Goal: Complete application form

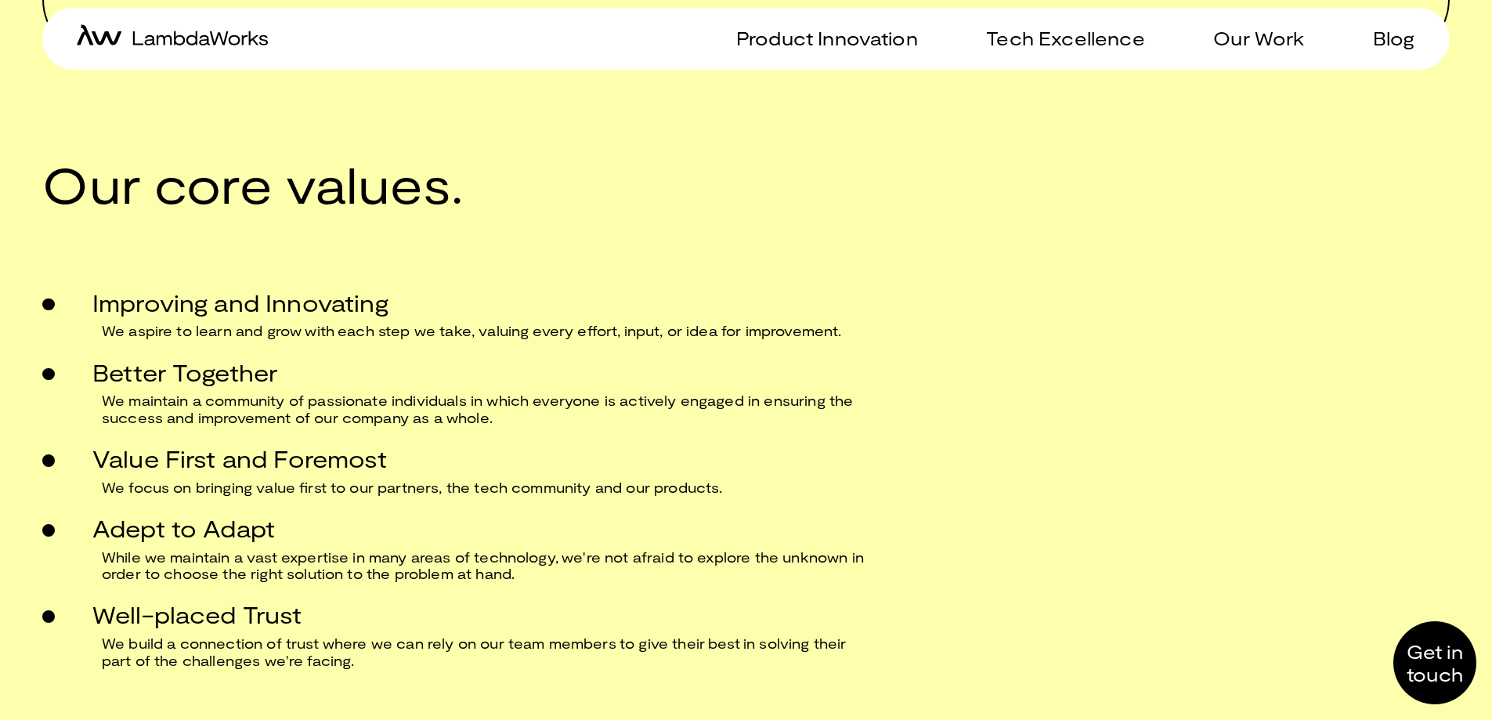
scroll to position [1947, 0]
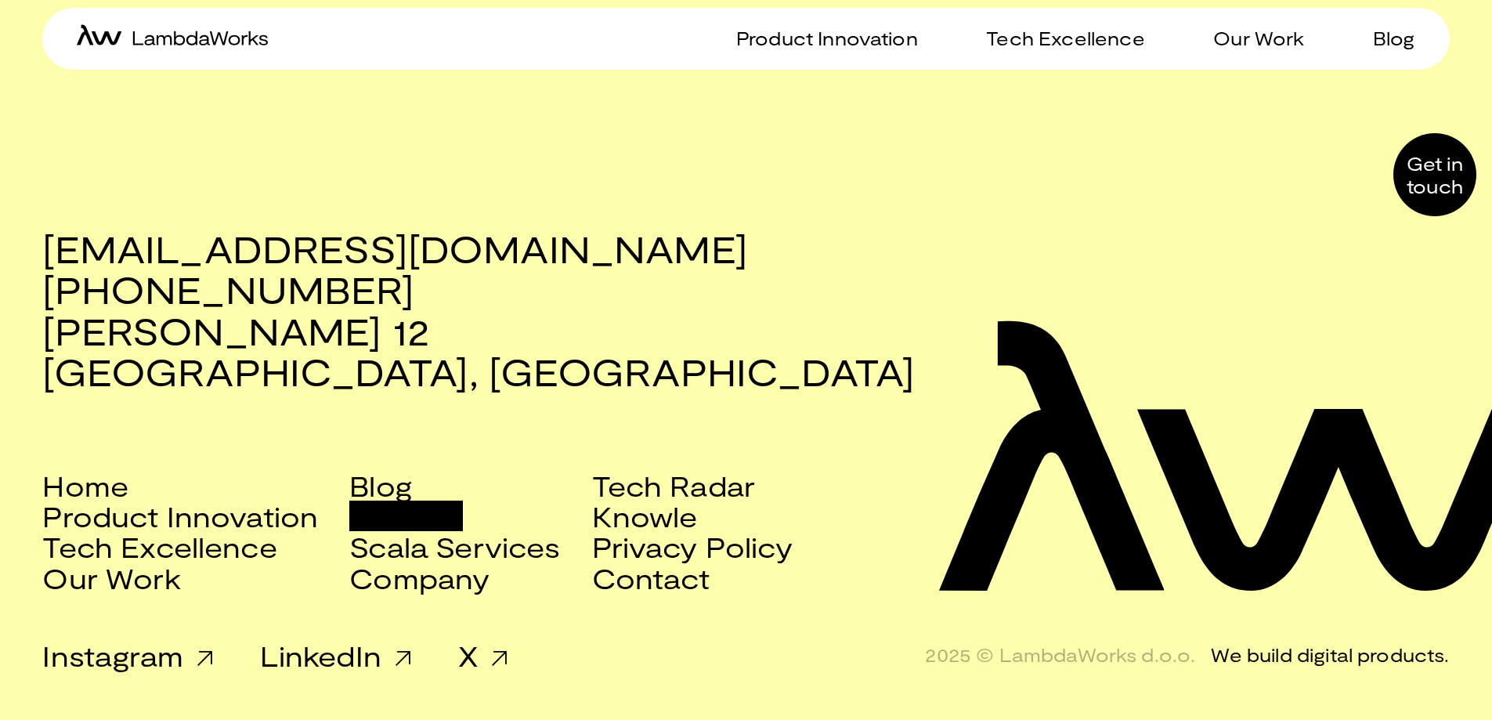
click at [424, 523] on link "Careers" at bounding box center [406, 516] width 114 height 31
click at [408, 522] on link "Careers" at bounding box center [406, 516] width 114 height 31
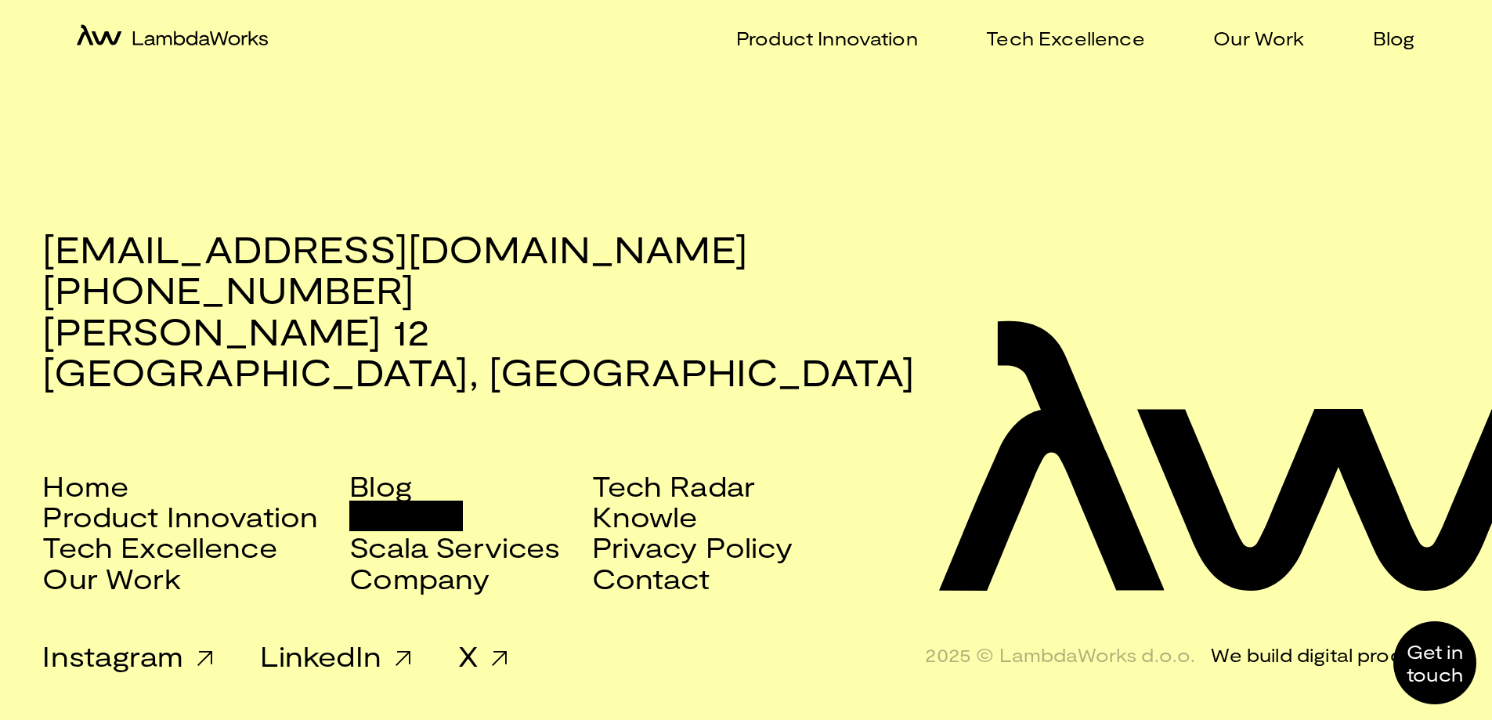
scroll to position [0, 0]
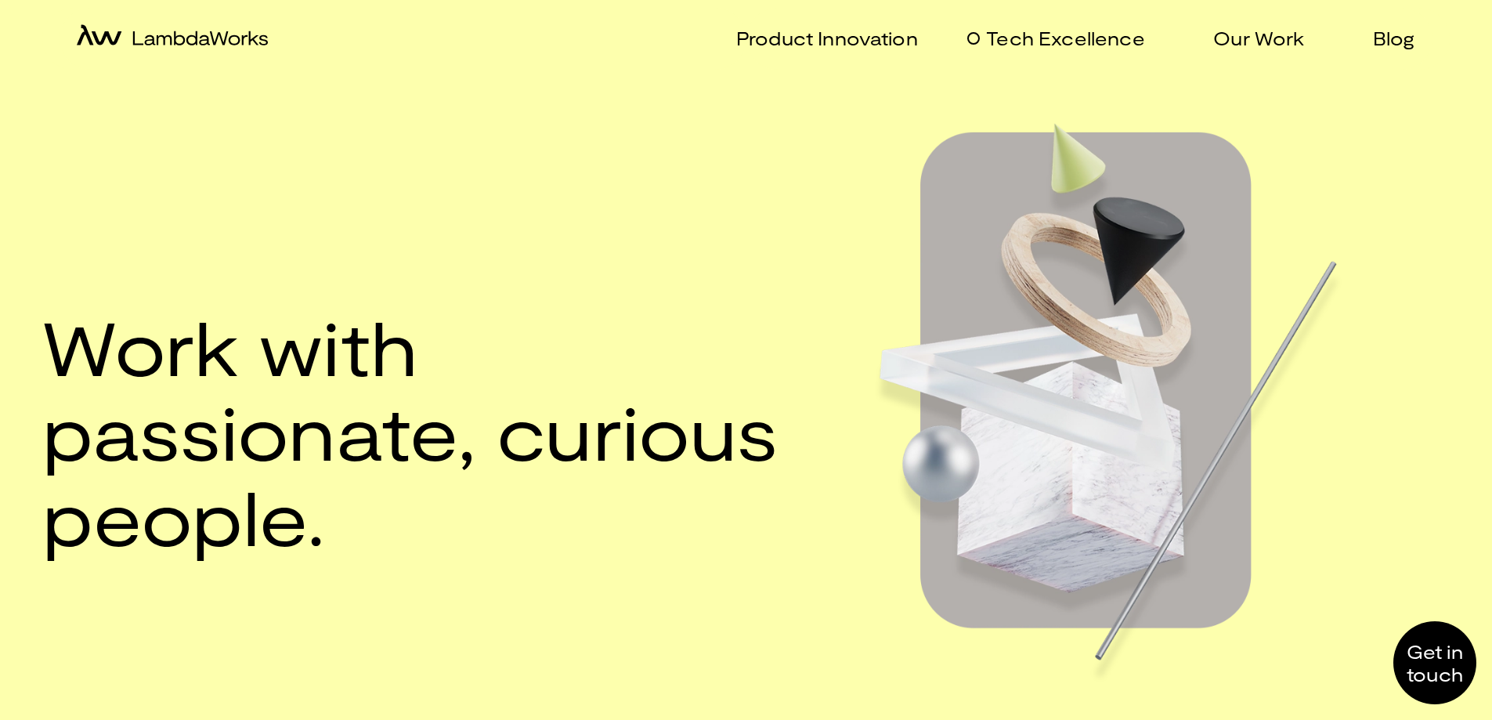
click at [1061, 42] on p "Tech Excellence" at bounding box center [1065, 38] width 158 height 23
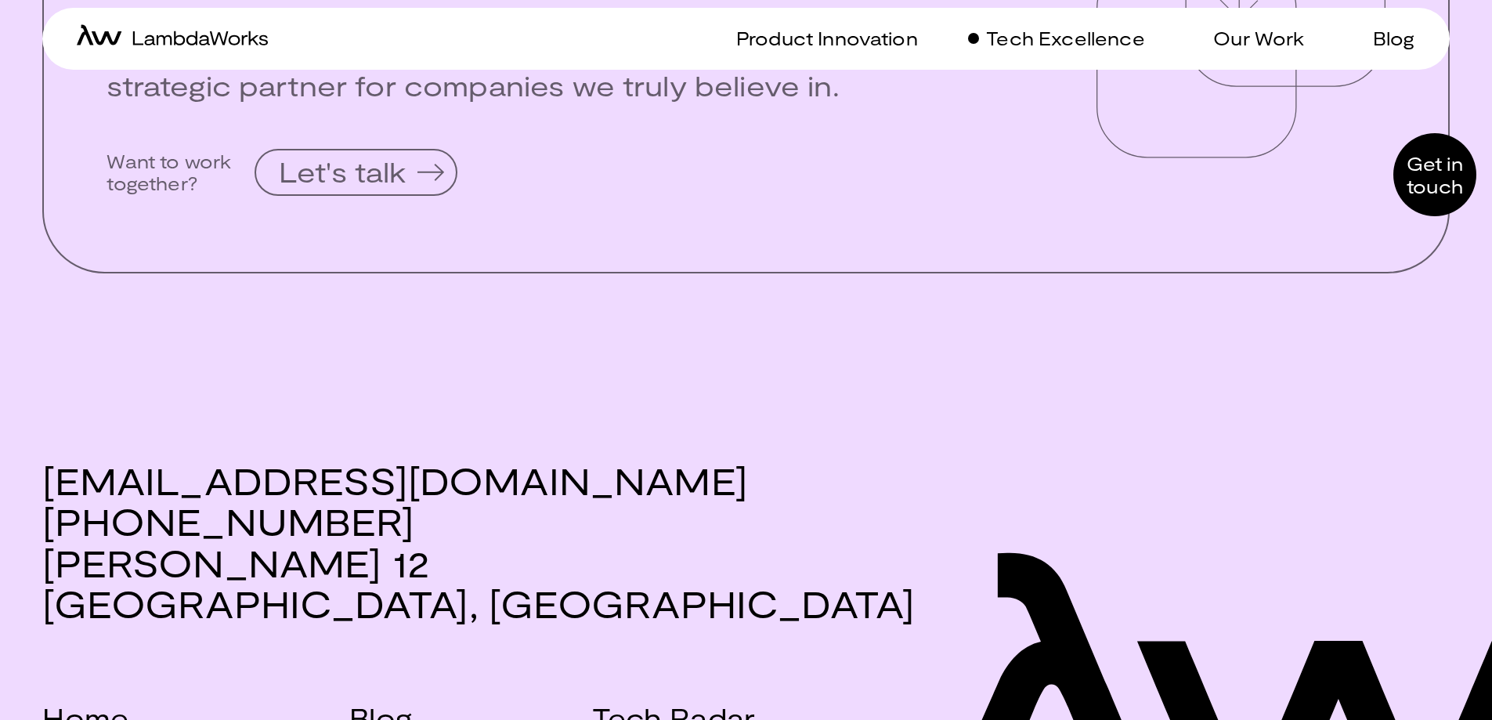
scroll to position [3986, 0]
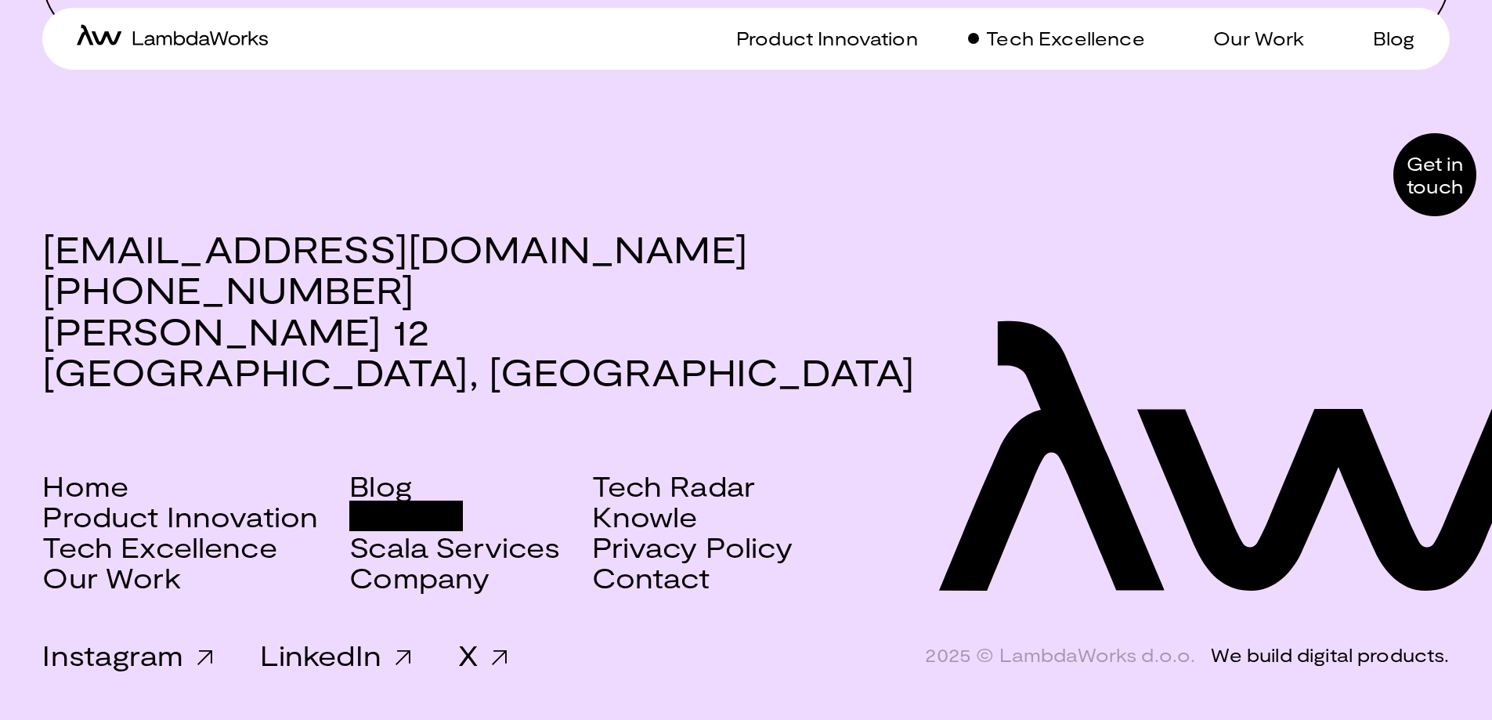
click at [446, 514] on link "Careers" at bounding box center [406, 516] width 114 height 31
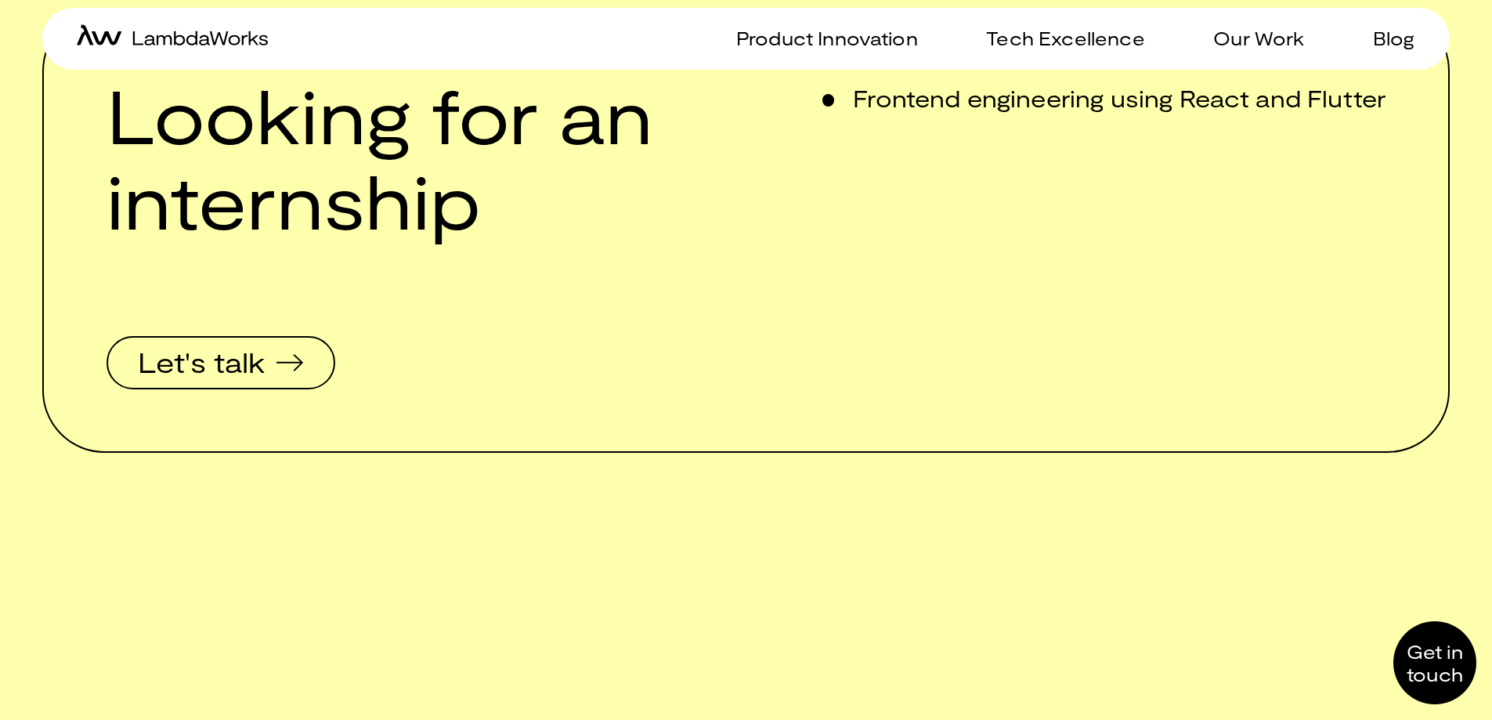
scroll to position [652, 0]
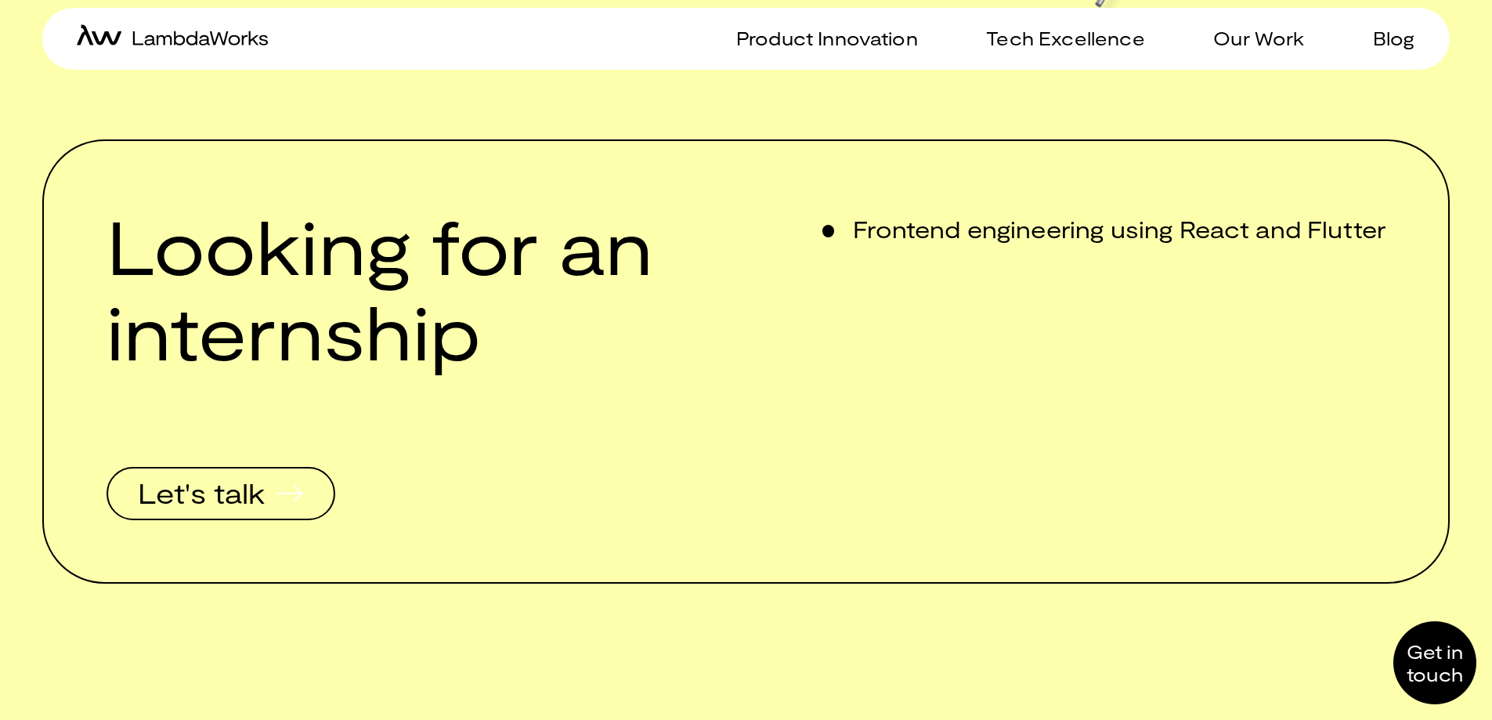
click at [273, 497] on span "Let's talk" at bounding box center [221, 493] width 216 height 49
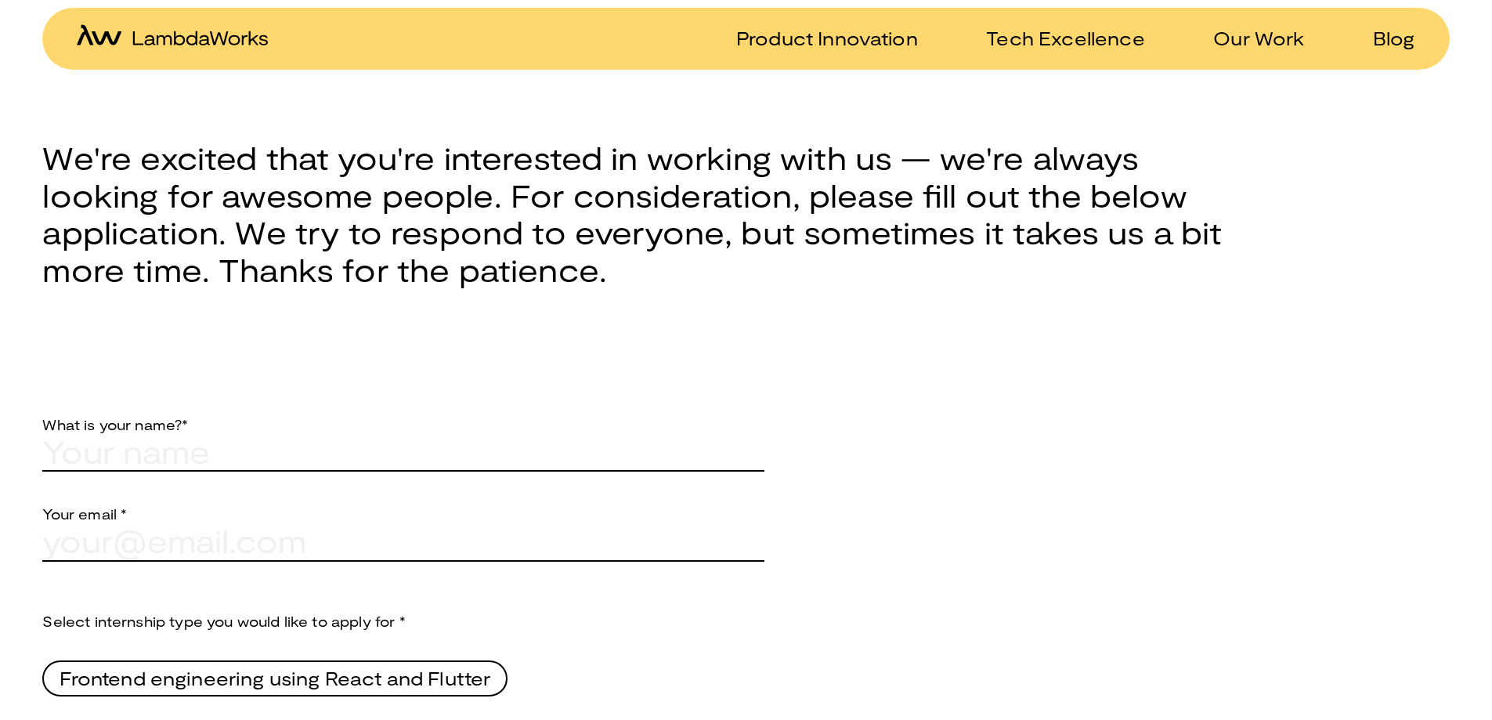
scroll to position [783, 0]
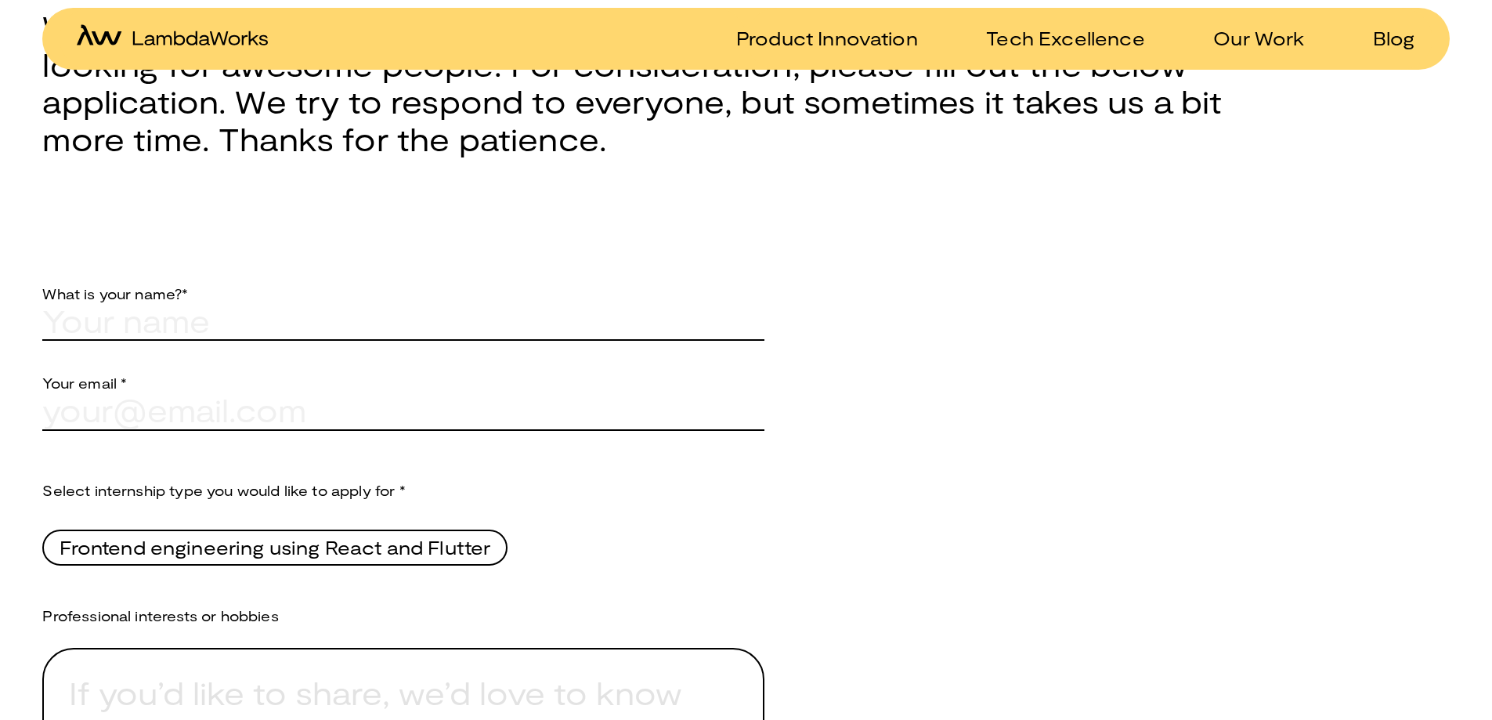
click at [239, 341] on div at bounding box center [403, 340] width 722 height 2
click at [238, 334] on input "text" at bounding box center [403, 321] width 722 height 38
type input "[PERSON_NAME]"
click at [141, 421] on input "text" at bounding box center [403, 411] width 722 height 38
type input "[EMAIL_ADDRESS][DOMAIN_NAME]"
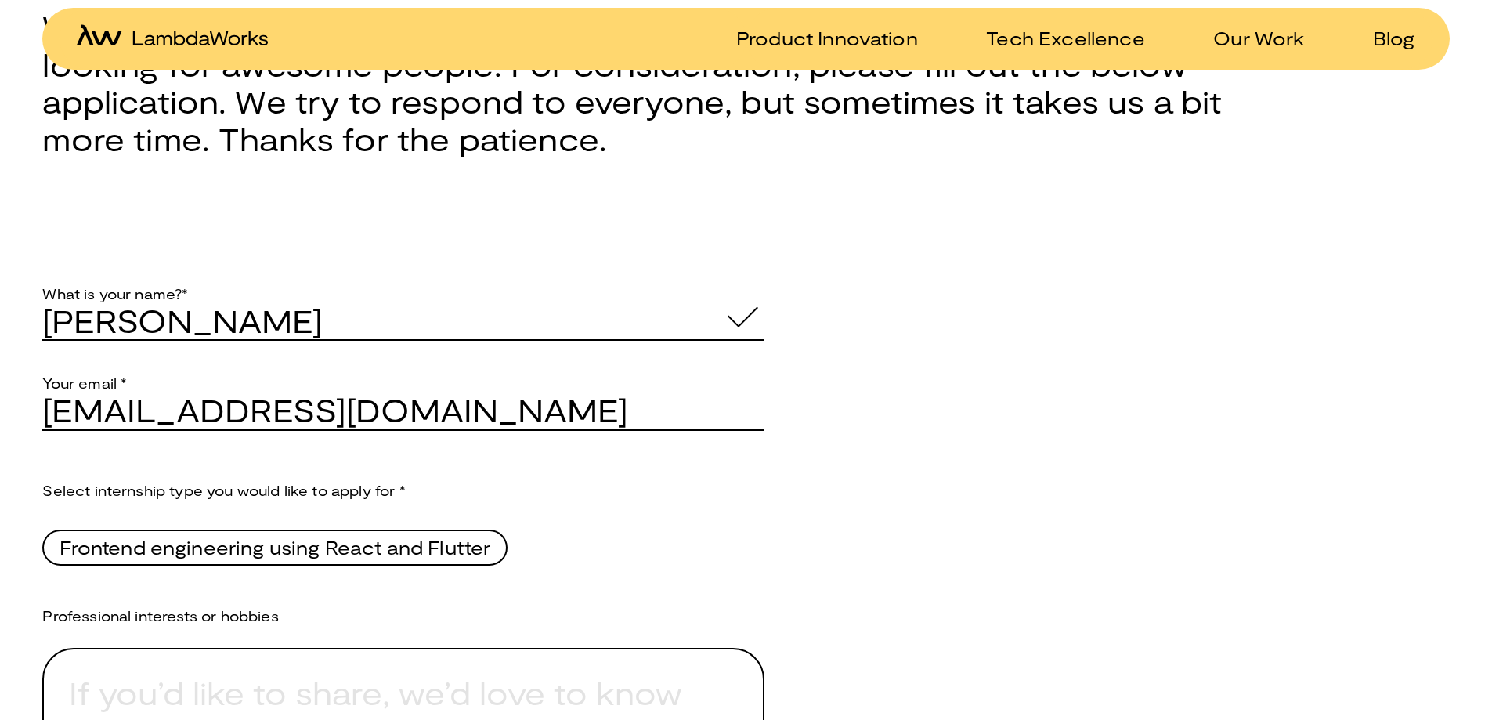
scroll to position [914, 0]
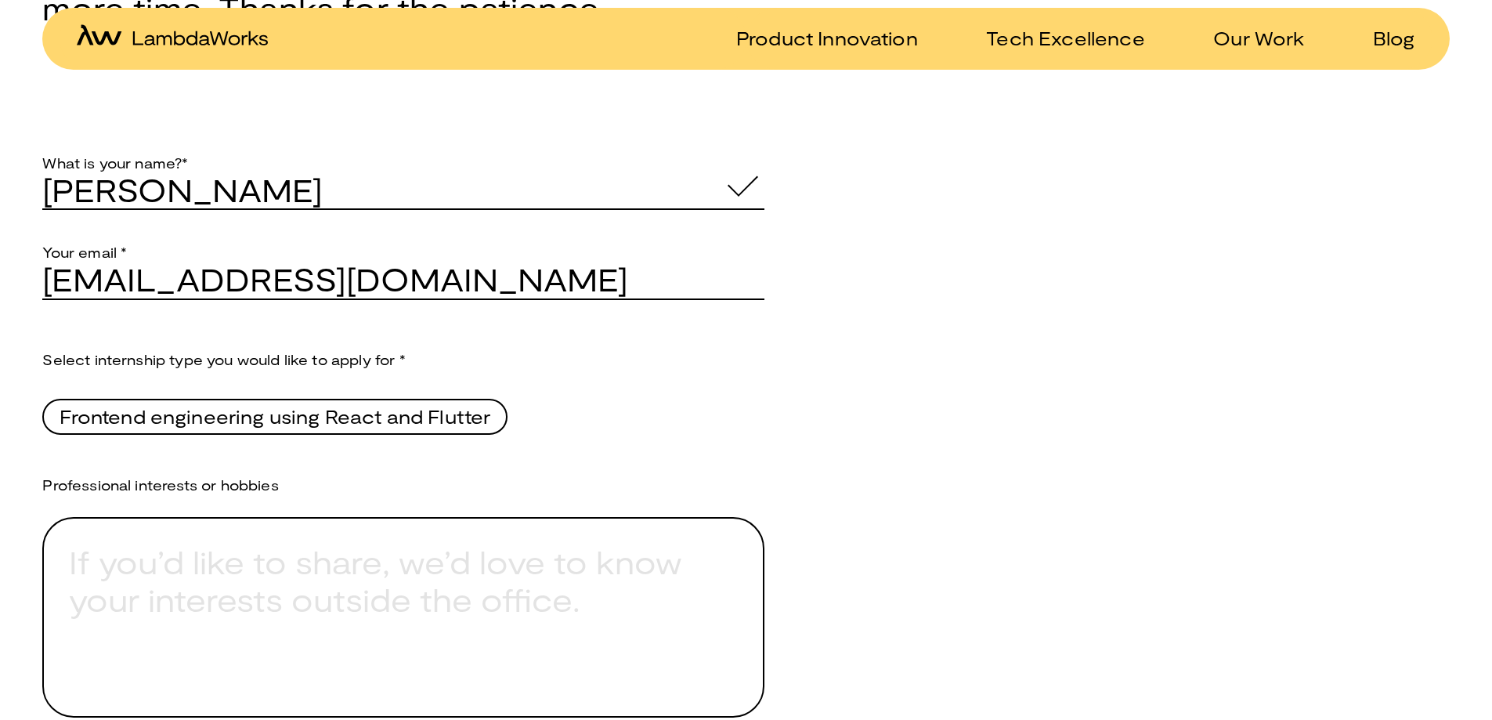
click at [156, 430] on span "Frontend engineering using React and Flutter" at bounding box center [275, 416] width 431 height 27
click at [42, 433] on Flutter "Frontend engineering using React and Flutter" at bounding box center [42, 419] width 0 height 47
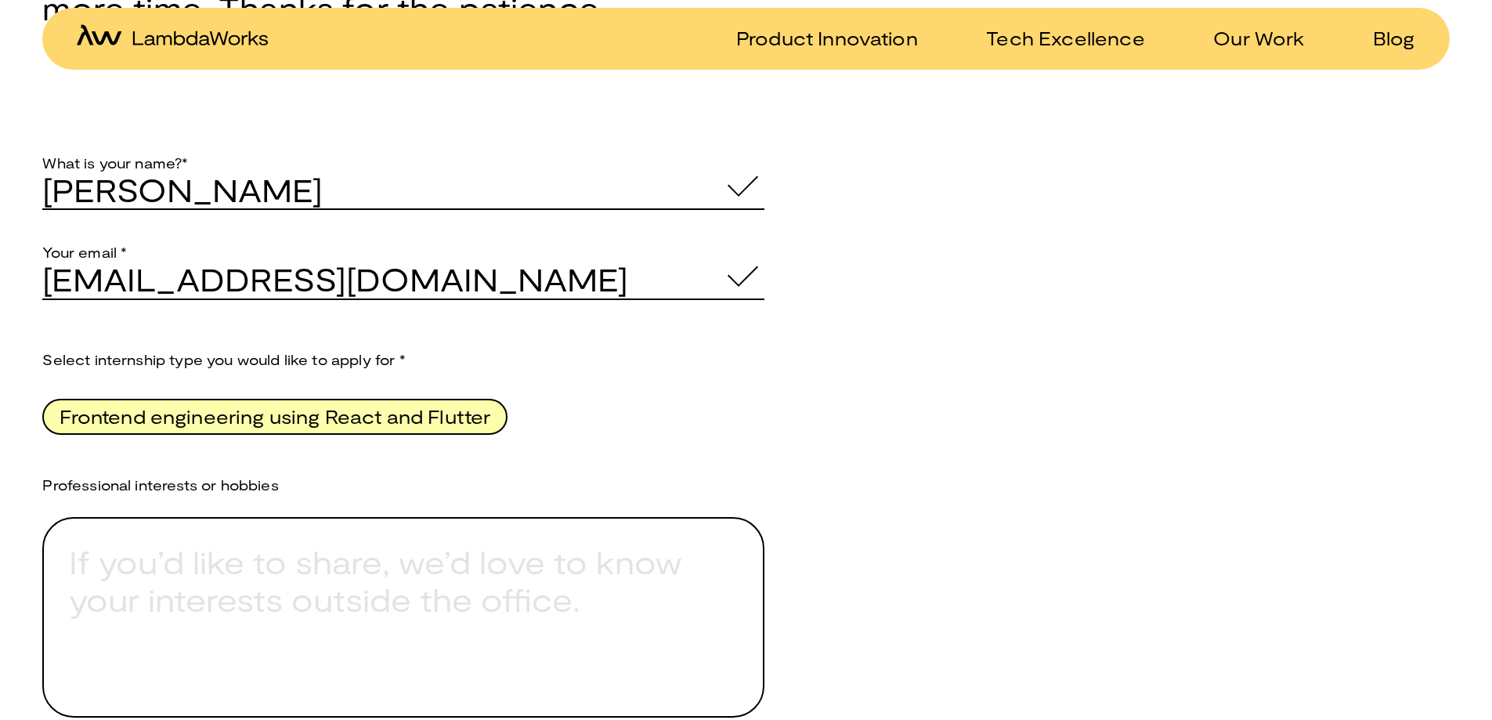
scroll to position [1044, 0]
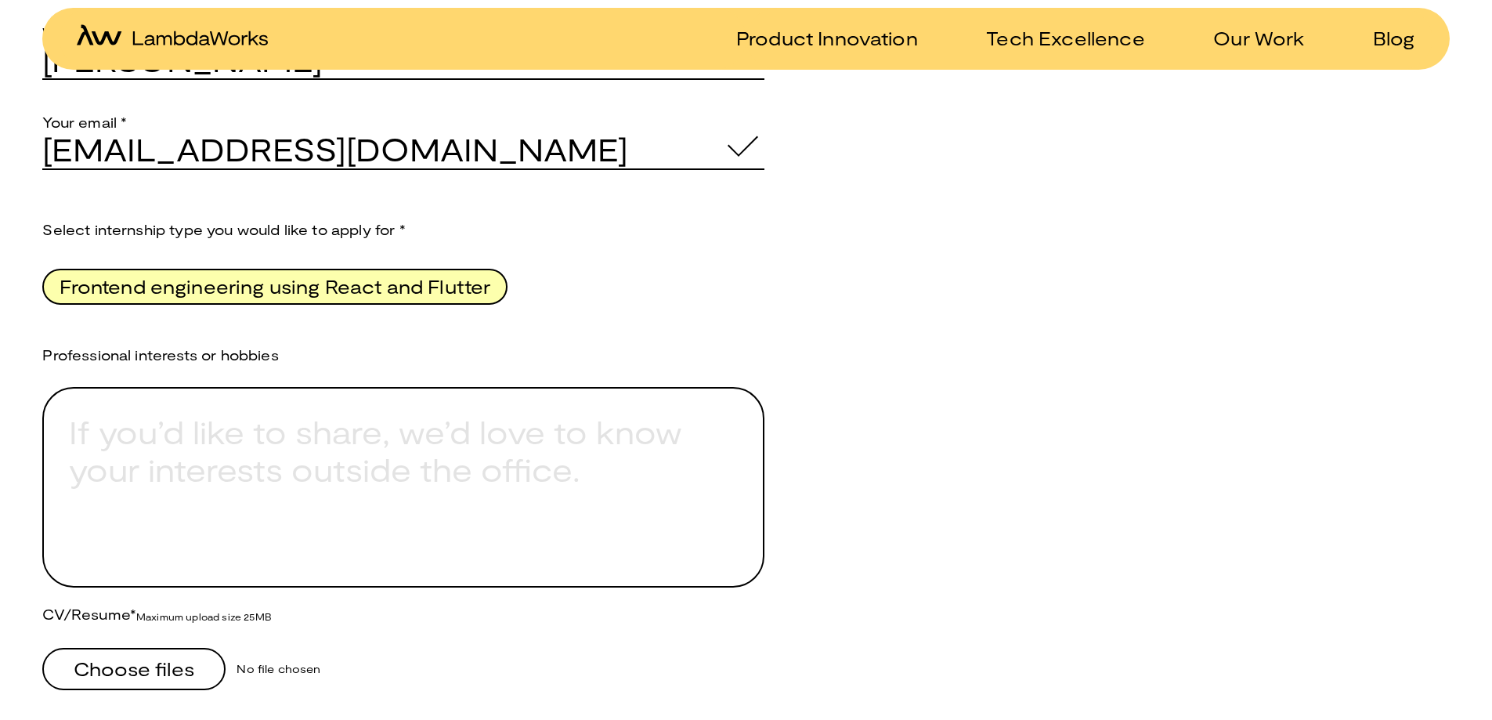
click at [428, 480] on textarea "List your personal interests or hobbies." at bounding box center [403, 487] width 722 height 201
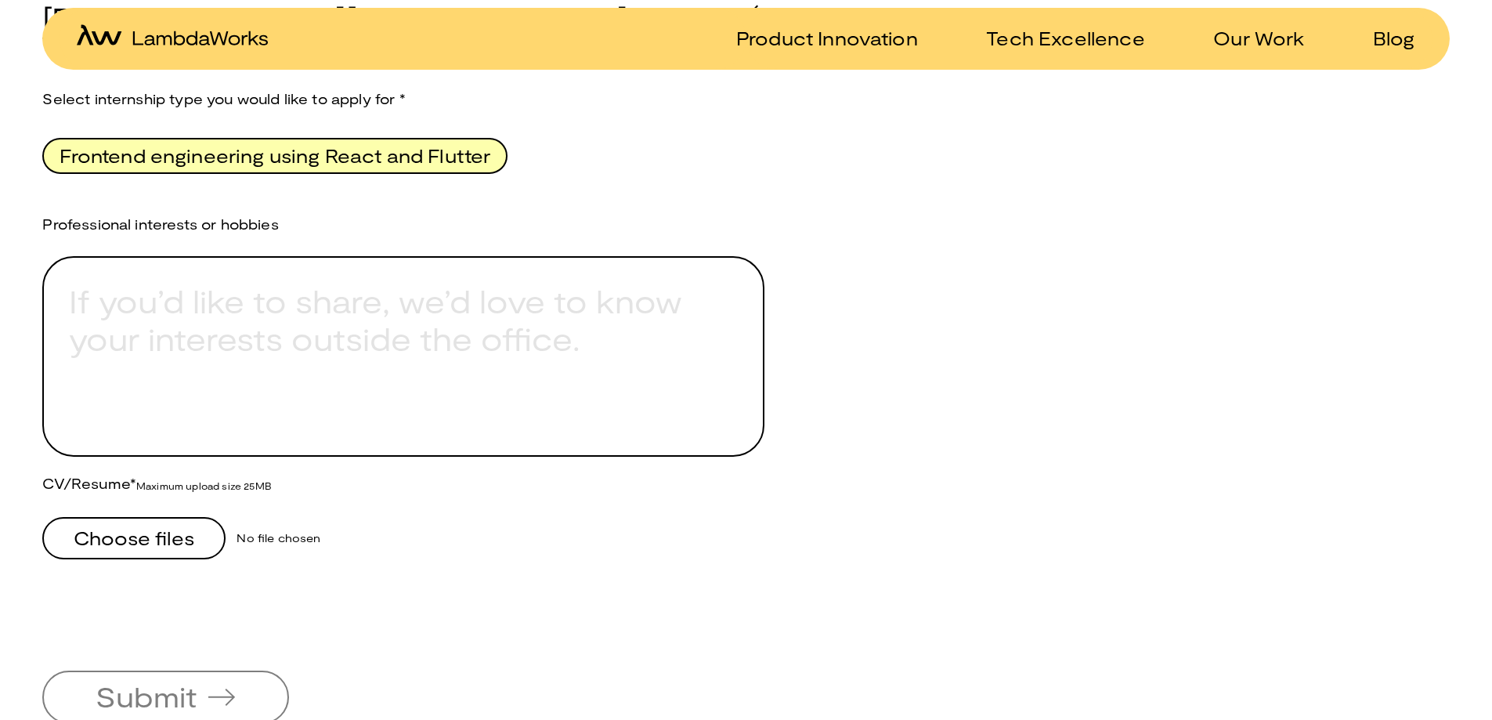
click at [159, 557] on span "Choose files" at bounding box center [134, 538] width 171 height 38
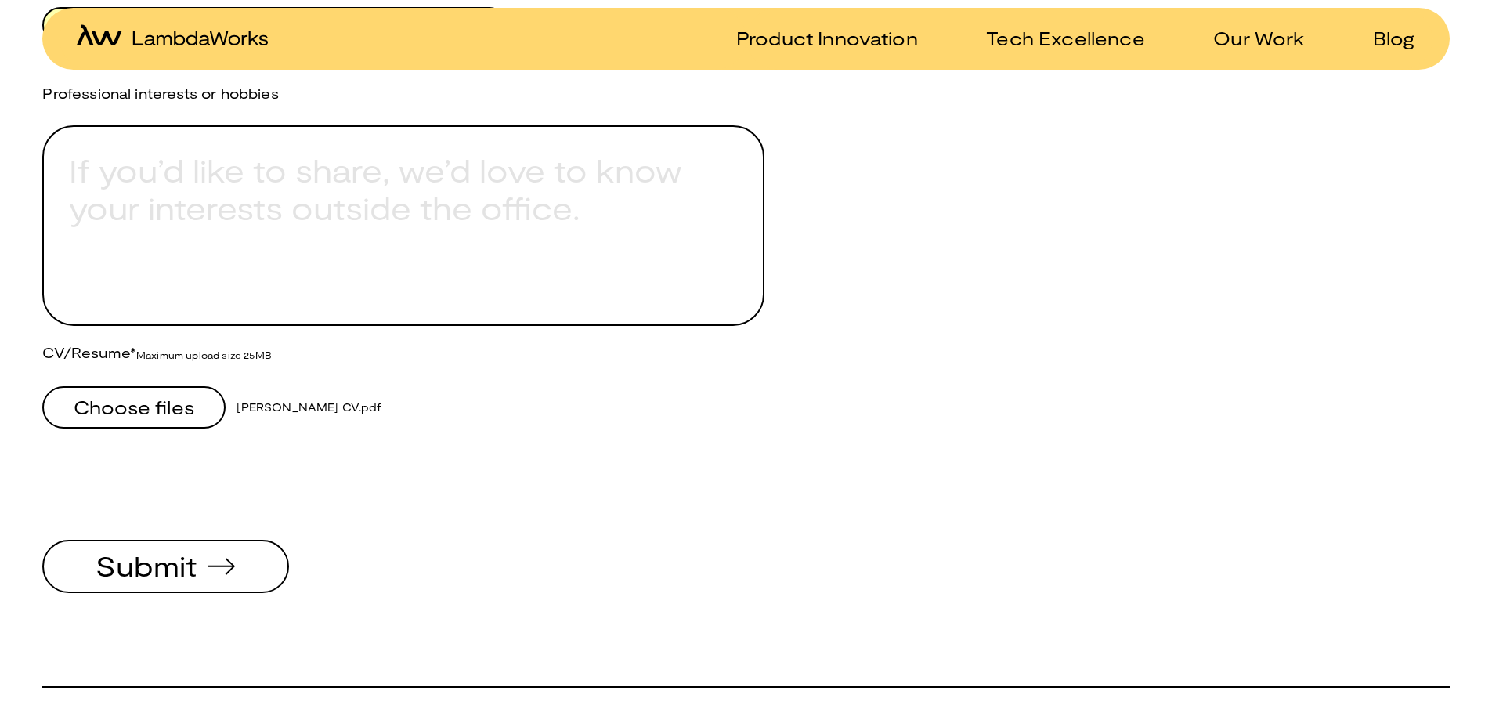
click at [355, 204] on textarea "List your personal interests or hobbies." at bounding box center [403, 225] width 722 height 201
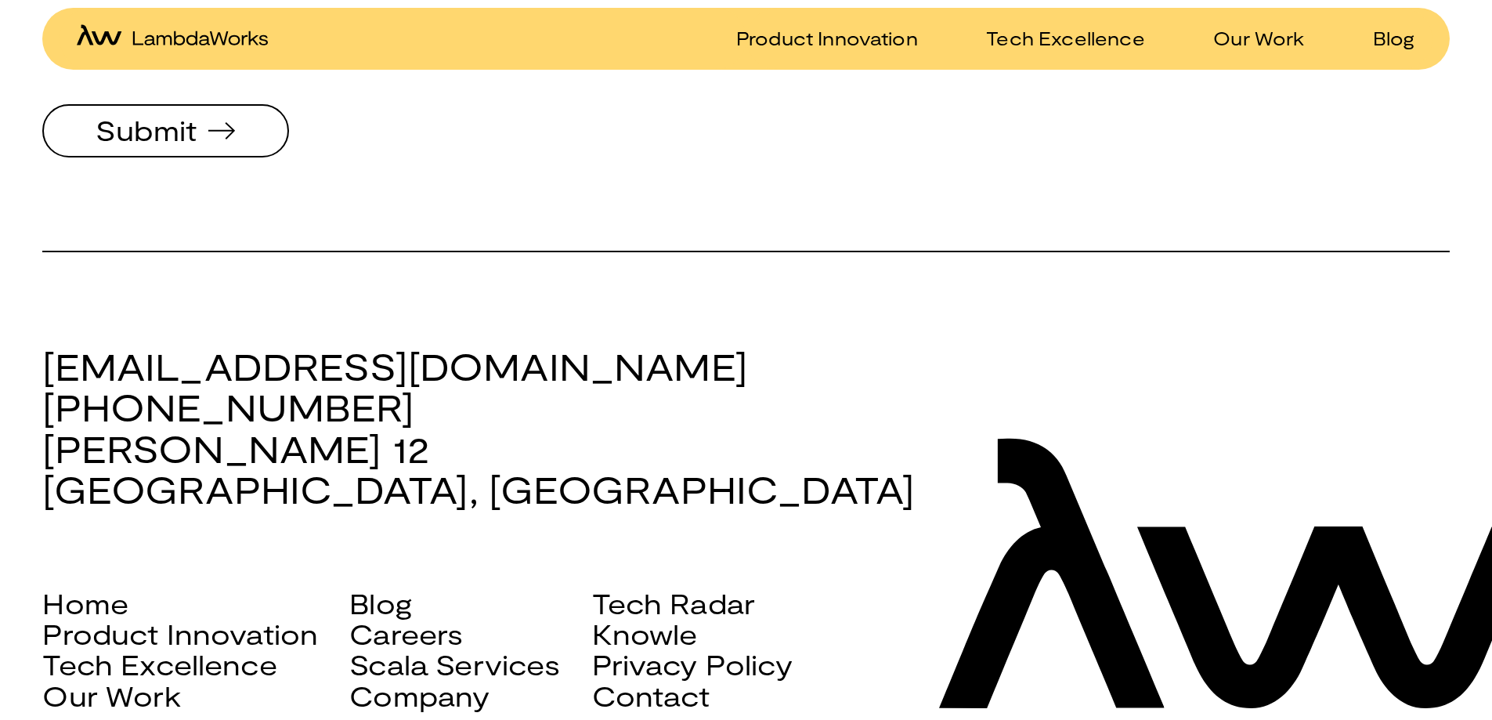
scroll to position [1611, 0]
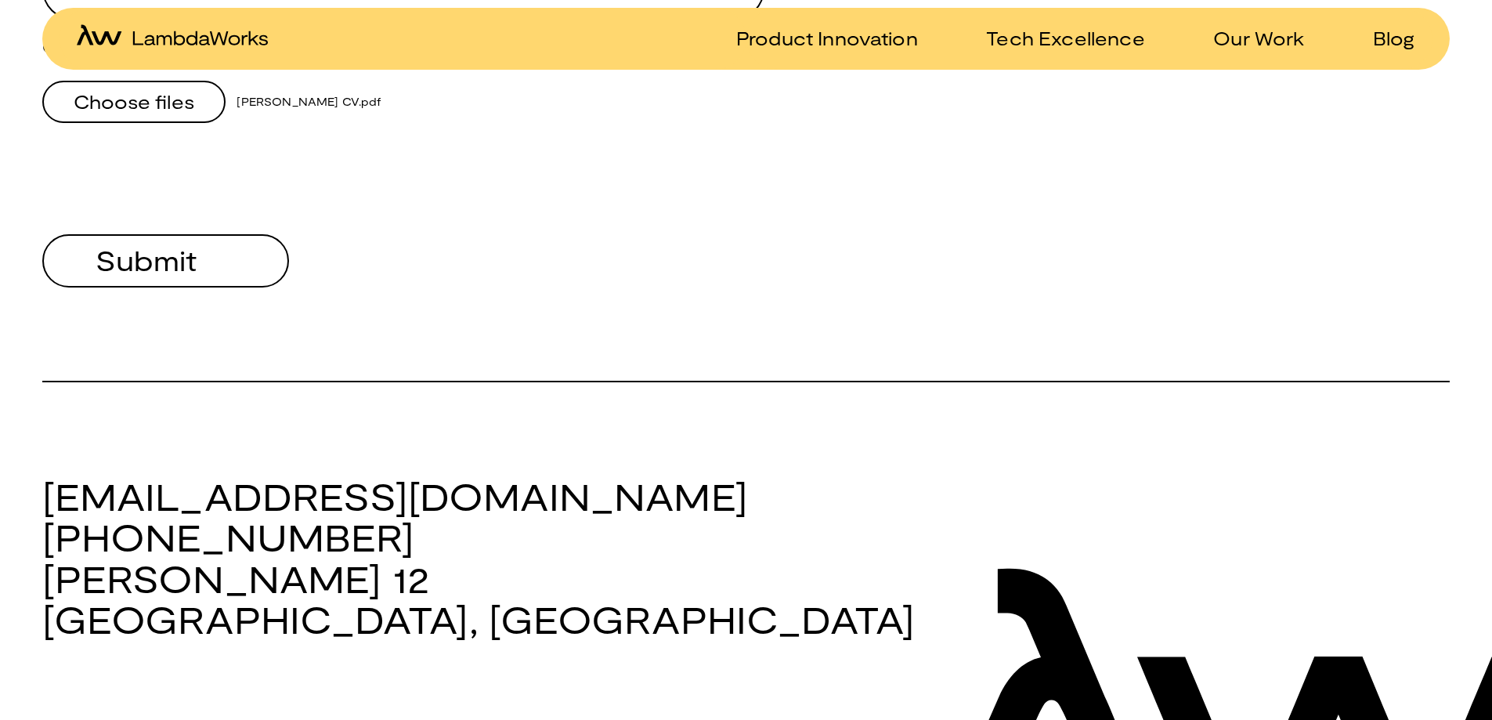
type textarea "I am a passionate brazilian jiu jitsu practitioner"
click at [162, 269] on span "Submit" at bounding box center [146, 260] width 101 height 28
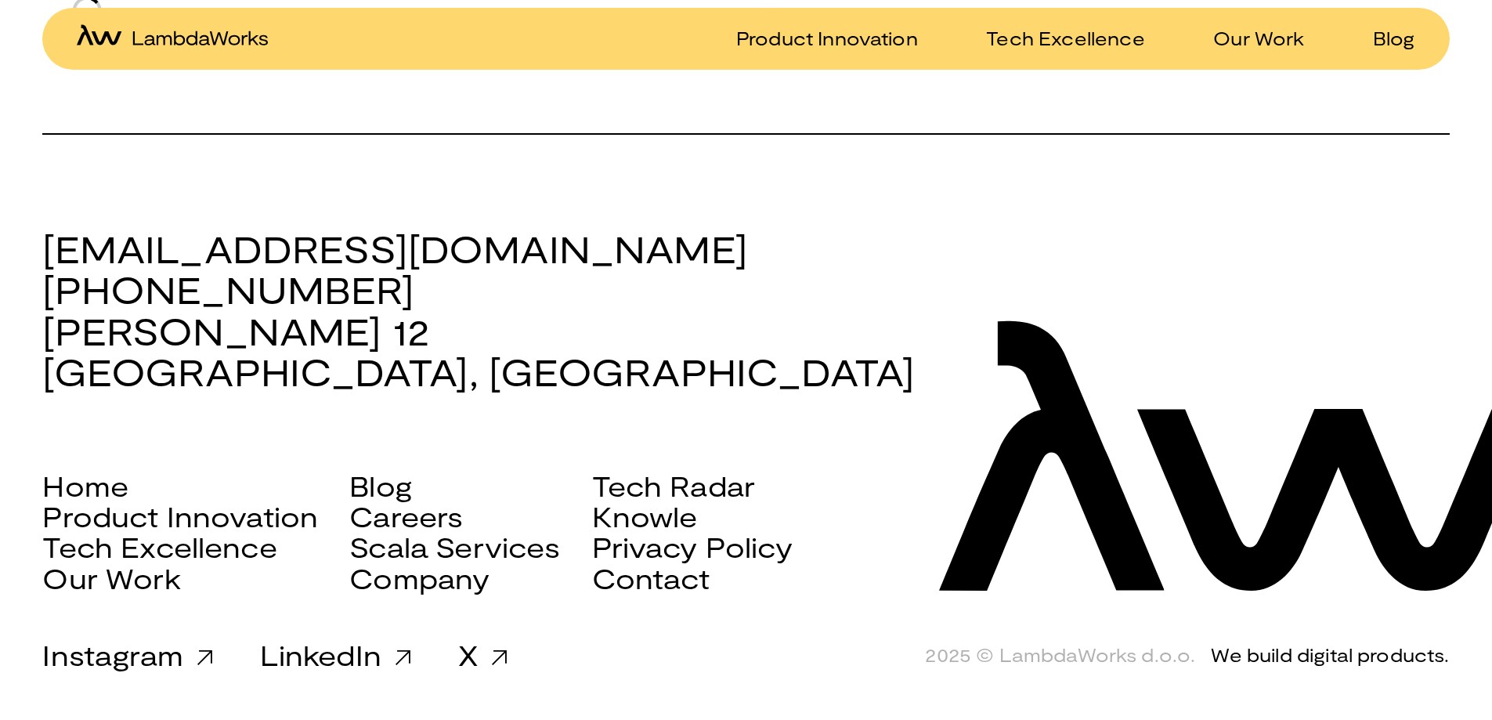
scroll to position [1872, 0]
